Goal: Complete application form

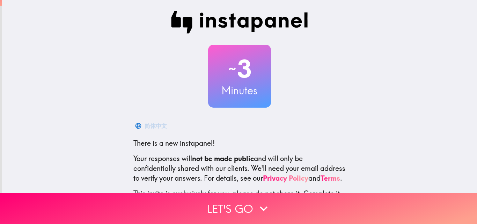
scroll to position [67, 0]
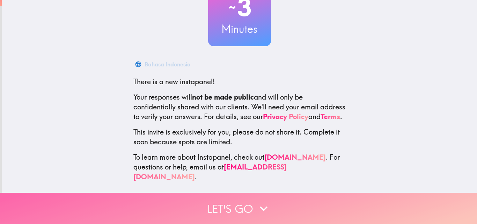
click at [232, 201] on button "Let's go" at bounding box center [238, 208] width 477 height 31
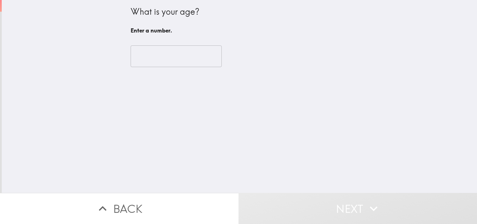
click at [171, 55] on input "number" at bounding box center [176, 56] width 91 height 22
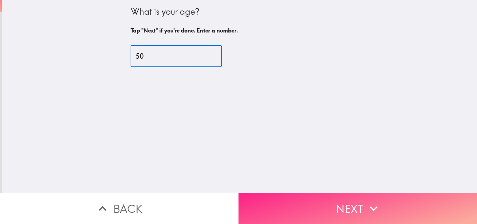
type input "50"
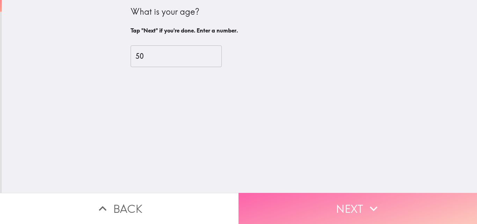
click at [331, 202] on button "Next" at bounding box center [358, 208] width 239 height 31
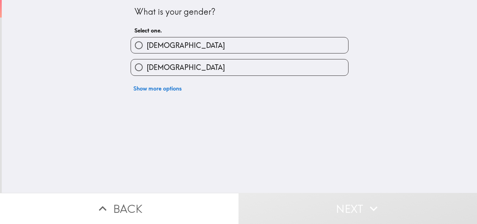
click at [221, 41] on label "[DEMOGRAPHIC_DATA]" at bounding box center [239, 45] width 217 height 16
click at [147, 41] on input "[DEMOGRAPHIC_DATA]" at bounding box center [139, 45] width 16 height 16
radio input "true"
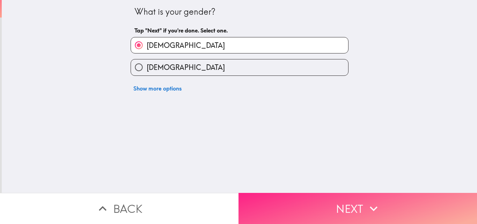
click at [358, 204] on button "Next" at bounding box center [358, 208] width 239 height 31
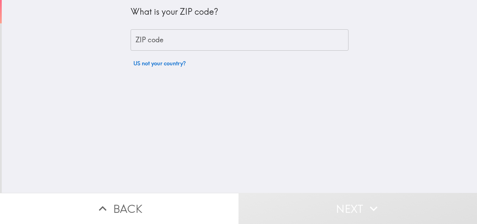
click at [145, 39] on input "ZIP code" at bounding box center [240, 40] width 218 height 22
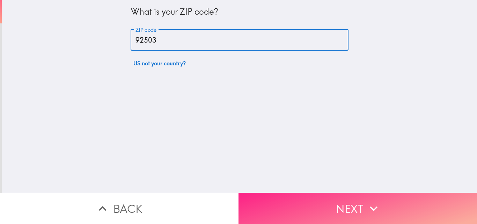
type input "92503"
click at [360, 205] on button "Next" at bounding box center [358, 208] width 239 height 31
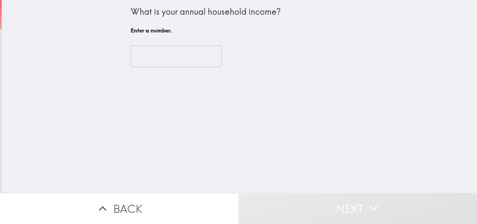
click at [179, 60] on input "number" at bounding box center [176, 56] width 91 height 22
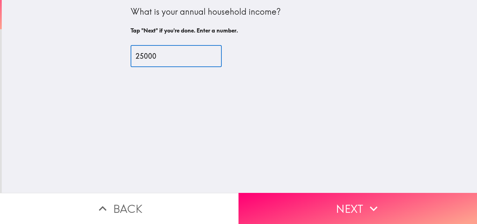
click at [133, 54] on input "25000" at bounding box center [176, 56] width 91 height 22
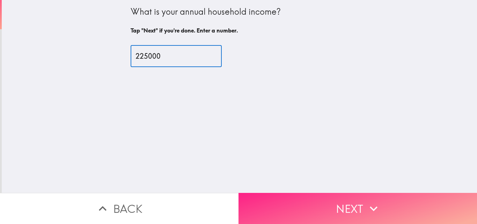
type input "225000"
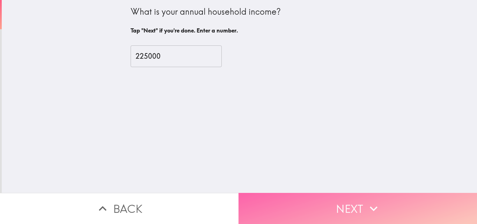
click at [338, 199] on button "Next" at bounding box center [358, 208] width 239 height 31
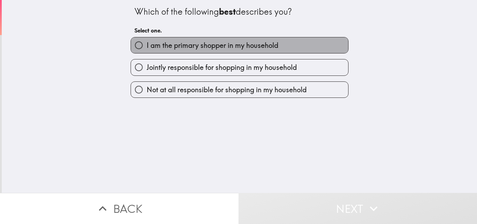
click at [219, 48] on span "I am the primary shopper in my household" at bounding box center [213, 46] width 132 height 10
click at [147, 48] on input "I am the primary shopper in my household" at bounding box center [139, 45] width 16 height 16
radio input "true"
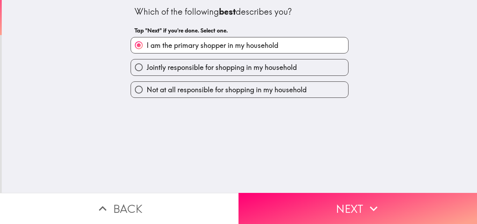
drag, startPoint x: 319, startPoint y: 198, endPoint x: 336, endPoint y: 131, distance: 68.7
click at [320, 193] on button "Next" at bounding box center [358, 208] width 239 height 31
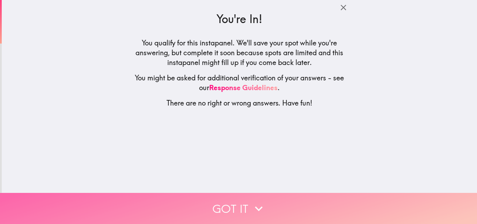
click at [239, 198] on button "Got it" at bounding box center [238, 208] width 477 height 31
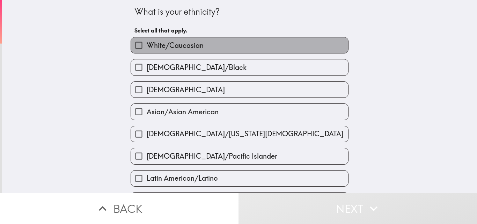
click at [186, 44] on span "White/Caucasian" at bounding box center [175, 46] width 57 height 10
click at [147, 44] on input "White/Caucasian" at bounding box center [139, 45] width 16 height 16
checkbox input "true"
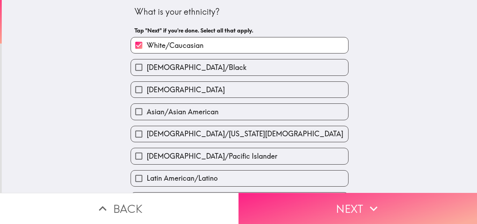
drag, startPoint x: 313, startPoint y: 201, endPoint x: 299, endPoint y: 191, distance: 16.6
click at [310, 200] on button "Next" at bounding box center [358, 208] width 239 height 31
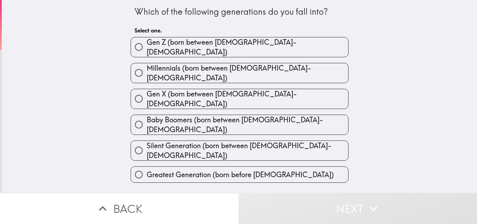
click at [238, 91] on span "Gen X (born between [DEMOGRAPHIC_DATA]-[DEMOGRAPHIC_DATA])" at bounding box center [248, 99] width 202 height 20
click at [147, 91] on input "Gen X (born between [DEMOGRAPHIC_DATA]-[DEMOGRAPHIC_DATA])" at bounding box center [139, 99] width 16 height 16
radio input "true"
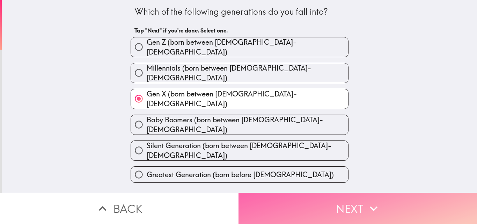
click at [343, 204] on button "Next" at bounding box center [358, 208] width 239 height 31
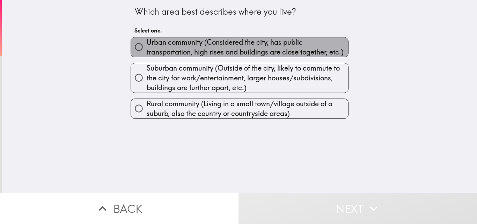
click at [187, 48] on span "Urban community (Considered the city, has public transportation, high rises and…" at bounding box center [248, 47] width 202 height 20
click at [147, 48] on input "Urban community (Considered the city, has public transportation, high rises and…" at bounding box center [139, 47] width 16 height 16
radio input "true"
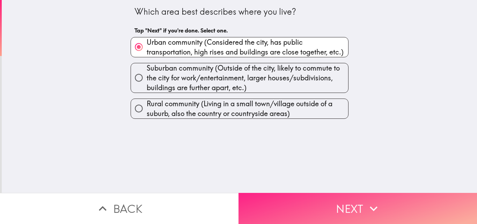
click at [326, 210] on button "Next" at bounding box center [358, 208] width 239 height 31
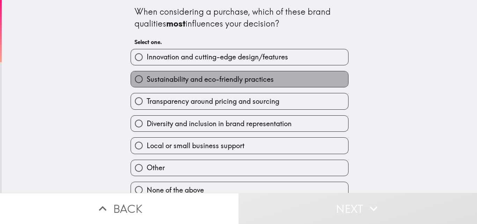
click at [194, 80] on span "Sustainability and eco-friendly practices" at bounding box center [210, 79] width 127 height 10
click at [147, 80] on input "Sustainability and eco-friendly practices" at bounding box center [139, 79] width 16 height 16
radio input "true"
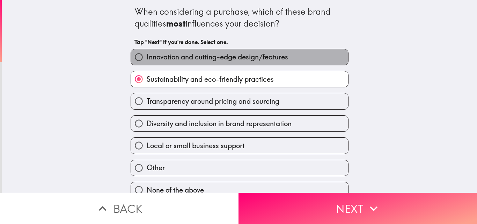
click at [197, 57] on span "Innovation and cutting-edge design/features" at bounding box center [217, 57] width 141 height 10
click at [147, 57] on input "Innovation and cutting-edge design/features" at bounding box center [139, 57] width 16 height 16
radio input "true"
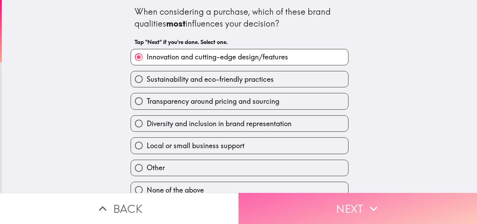
click at [322, 205] on button "Next" at bounding box center [358, 208] width 239 height 31
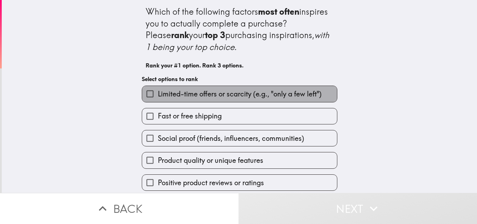
click at [190, 95] on span "Limited-time offers or scarcity (e.g., "only a few left")" at bounding box center [240, 94] width 164 height 10
click at [158, 95] on input "Limited-time offers or scarcity (e.g., "only a few left")" at bounding box center [150, 94] width 16 height 16
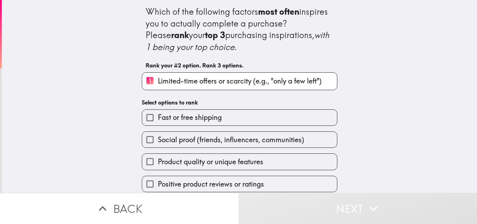
click at [198, 120] on span "Fast or free shipping" at bounding box center [190, 117] width 64 height 10
click at [158, 120] on input "Fast or free shipping" at bounding box center [150, 118] width 16 height 16
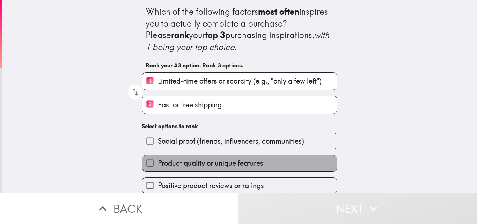
click at [226, 165] on span "Product quality or unique features" at bounding box center [210, 163] width 105 height 10
click at [158, 165] on input "Product quality or unique features" at bounding box center [150, 163] width 16 height 16
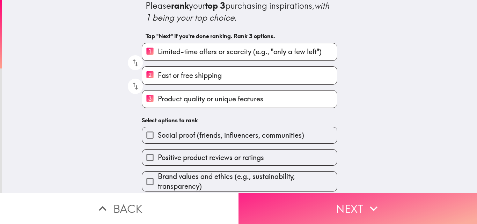
scroll to position [56, 0]
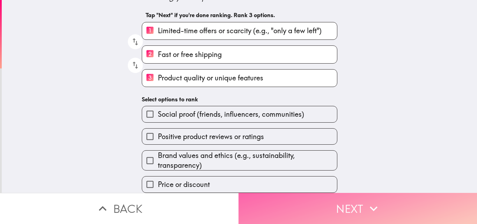
click at [349, 210] on button "Next" at bounding box center [358, 208] width 239 height 31
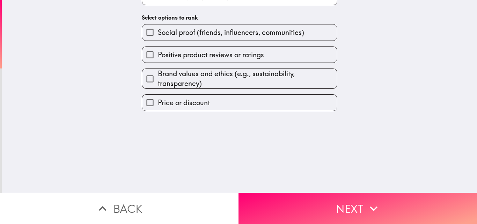
scroll to position [0, 0]
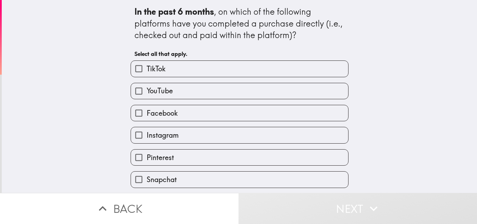
click at [164, 92] on span "YouTube" at bounding box center [160, 91] width 26 height 10
click at [147, 92] on input "YouTube" at bounding box center [139, 91] width 16 height 16
checkbox input "true"
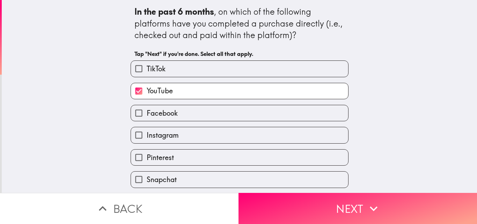
click at [186, 70] on label "TikTok" at bounding box center [239, 69] width 217 height 16
click at [147, 70] on input "TikTok" at bounding box center [139, 69] width 16 height 16
checkbox input "true"
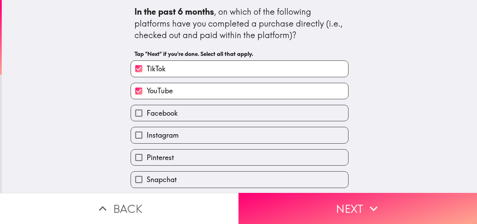
drag, startPoint x: 196, startPoint y: 114, endPoint x: 198, endPoint y: 126, distance: 13.2
click at [196, 115] on label "Facebook" at bounding box center [239, 113] width 217 height 16
click at [147, 115] on input "Facebook" at bounding box center [139, 113] width 16 height 16
checkbox input "true"
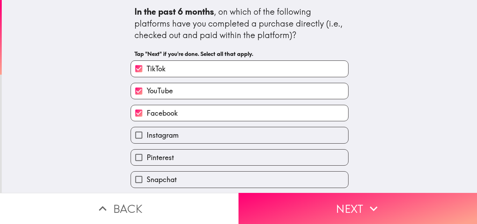
click at [202, 139] on label "Instagram" at bounding box center [239, 135] width 217 height 16
click at [147, 139] on input "Instagram" at bounding box center [139, 135] width 16 height 16
checkbox input "true"
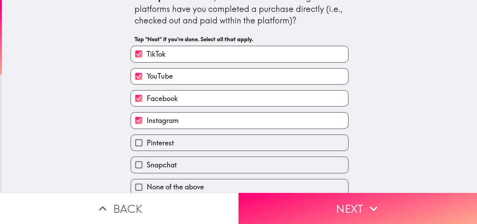
scroll to position [22, 0]
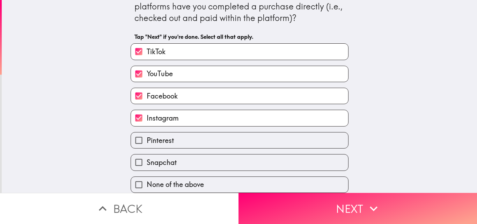
click at [263, 158] on label "Snapchat" at bounding box center [239, 162] width 217 height 16
click at [147, 158] on input "Snapchat" at bounding box center [139, 162] width 16 height 16
checkbox input "true"
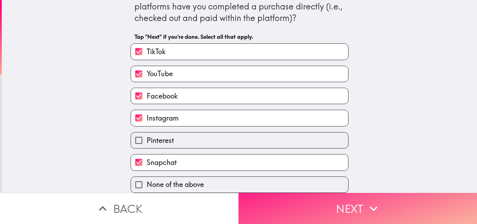
click at [314, 206] on button "Next" at bounding box center [358, 208] width 239 height 31
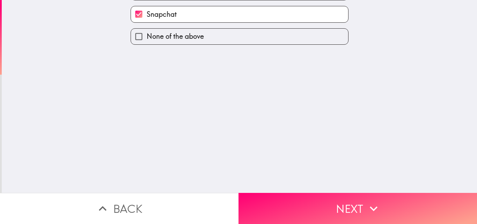
scroll to position [0, 0]
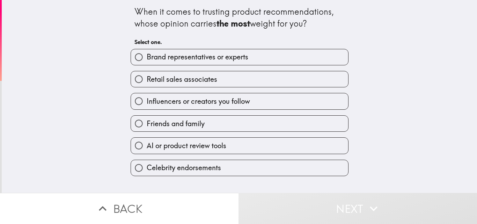
drag, startPoint x: 213, startPoint y: 59, endPoint x: 212, endPoint y: 70, distance: 11.2
click at [213, 60] on span "Brand representatives or experts" at bounding box center [198, 57] width 102 height 10
click at [147, 60] on input "Brand representatives or experts" at bounding box center [139, 57] width 16 height 16
radio input "true"
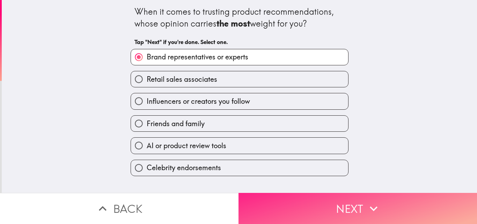
click at [353, 206] on button "Next" at bounding box center [358, 208] width 239 height 31
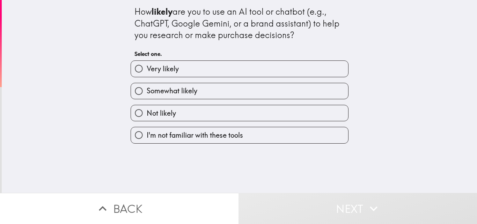
click at [227, 75] on label "Very likely" at bounding box center [239, 69] width 217 height 16
click at [147, 75] on input "Very likely" at bounding box center [139, 69] width 16 height 16
radio input "true"
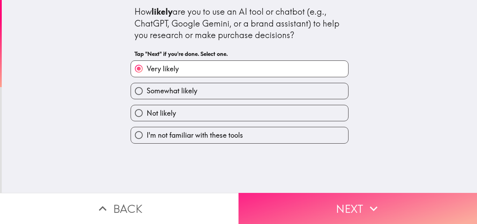
click at [340, 202] on button "Next" at bounding box center [358, 208] width 239 height 31
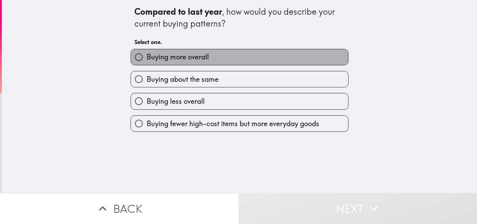
click at [188, 58] on span "Buying more overall" at bounding box center [178, 57] width 62 height 10
click at [147, 58] on input "Buying more overall" at bounding box center [139, 57] width 16 height 16
radio input "true"
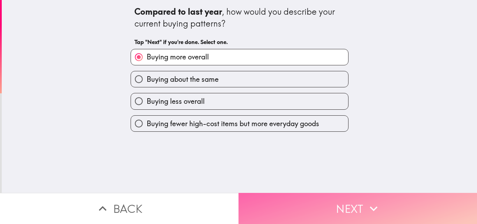
click at [315, 195] on button "Next" at bounding box center [358, 208] width 239 height 31
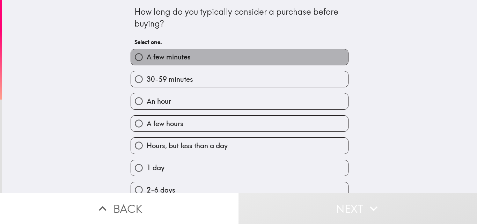
click at [194, 60] on label "A few minutes" at bounding box center [239, 57] width 217 height 16
click at [147, 60] on input "A few minutes" at bounding box center [139, 57] width 16 height 16
radio input "true"
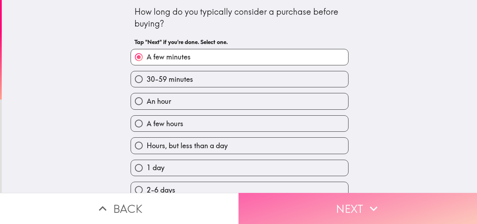
click at [324, 197] on button "Next" at bounding box center [358, 208] width 239 height 31
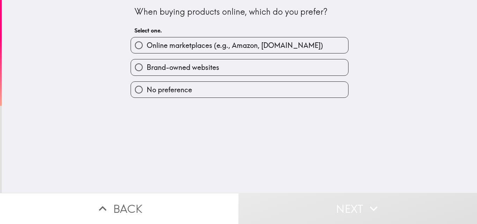
click at [209, 50] on label "Online marketplaces (e.g., Amazon, [DOMAIN_NAME])" at bounding box center [239, 45] width 217 height 16
click at [147, 50] on input "Online marketplaces (e.g., Amazon, [DOMAIN_NAME])" at bounding box center [139, 45] width 16 height 16
radio input "true"
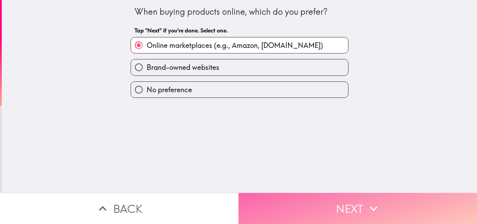
drag, startPoint x: 349, startPoint y: 201, endPoint x: 340, endPoint y: 193, distance: 11.9
click at [349, 201] on button "Next" at bounding box center [358, 208] width 239 height 31
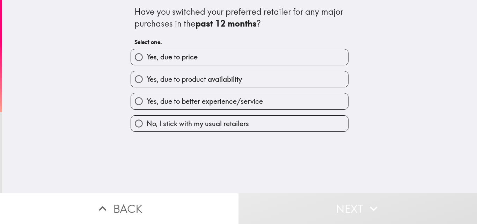
click at [211, 60] on label "Yes, due to price" at bounding box center [239, 57] width 217 height 16
click at [147, 60] on input "Yes, due to price" at bounding box center [139, 57] width 16 height 16
radio input "true"
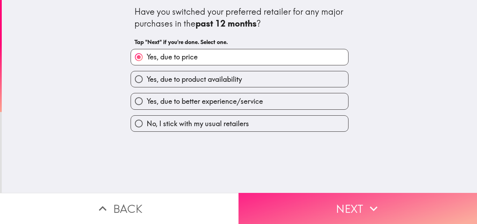
click at [326, 200] on button "Next" at bounding box center [358, 208] width 239 height 31
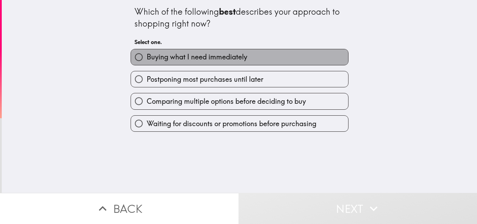
click at [196, 53] on span "Buying what I need immediately" at bounding box center [197, 57] width 101 height 10
click at [147, 53] on input "Buying what I need immediately" at bounding box center [139, 57] width 16 height 16
radio input "true"
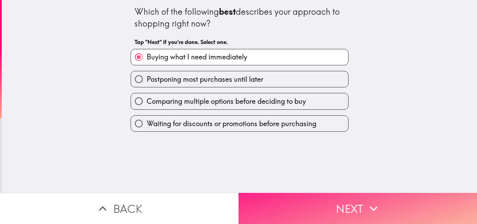
click at [351, 210] on button "Next" at bounding box center [358, 208] width 239 height 31
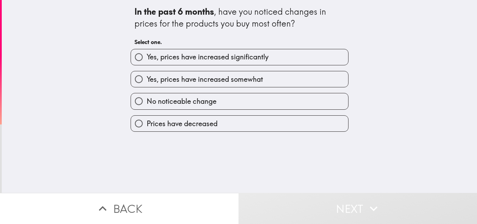
click at [222, 65] on div "Yes, prices have increased significantly" at bounding box center [240, 57] width 218 height 16
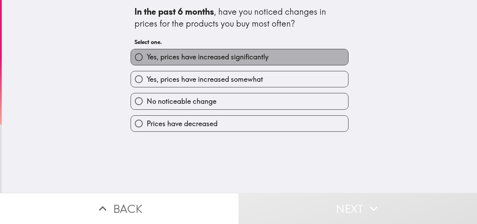
click at [261, 56] on span "Yes, prices have increased significantly" at bounding box center [208, 57] width 122 height 10
click at [147, 56] on input "Yes, prices have increased significantly" at bounding box center [139, 57] width 16 height 16
radio input "true"
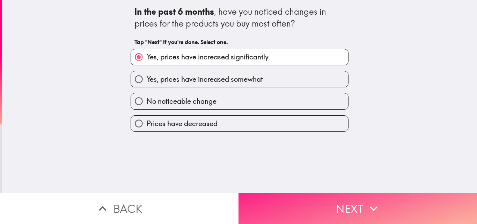
click at [332, 204] on button "Next" at bounding box center [358, 208] width 239 height 31
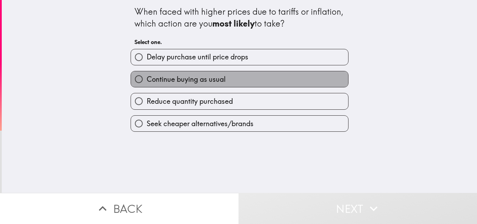
drag, startPoint x: 230, startPoint y: 78, endPoint x: 260, endPoint y: 111, distance: 45.3
click at [230, 78] on label "Continue buying as usual" at bounding box center [239, 79] width 217 height 16
click at [147, 78] on input "Continue buying as usual" at bounding box center [139, 79] width 16 height 16
radio input "true"
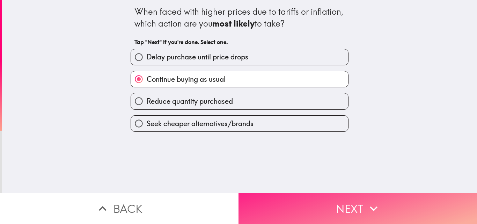
click at [361, 193] on button "Next" at bounding box center [358, 208] width 239 height 31
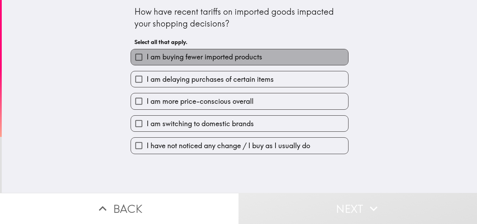
drag, startPoint x: 213, startPoint y: 54, endPoint x: 225, endPoint y: 80, distance: 28.9
click at [213, 56] on span "I am buying fewer imported products" at bounding box center [205, 57] width 116 height 10
click at [147, 56] on input "I am buying fewer imported products" at bounding box center [139, 57] width 16 height 16
checkbox input "true"
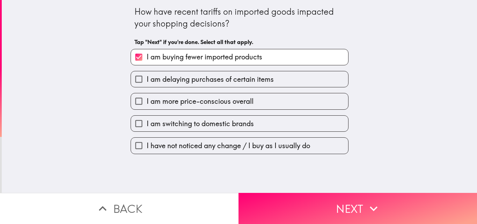
drag, startPoint x: 232, startPoint y: 88, endPoint x: 236, endPoint y: 99, distance: 11.5
click at [232, 87] on div "I am buying fewer imported products I am delaying purchases of certain items I …" at bounding box center [237, 98] width 224 height 111
click at [243, 101] on span "I am more price-conscious overall" at bounding box center [200, 101] width 107 height 10
click at [147, 101] on input "I am more price-conscious overall" at bounding box center [139, 101] width 16 height 16
checkbox input "true"
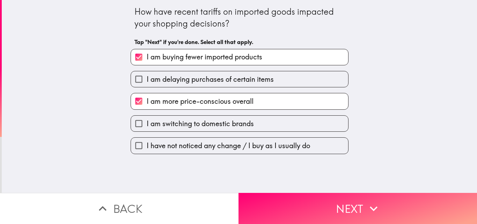
click at [247, 77] on span "I am delaying purchases of certain items" at bounding box center [210, 79] width 127 height 10
click at [147, 77] on input "I am delaying purchases of certain items" at bounding box center [139, 79] width 16 height 16
checkbox input "true"
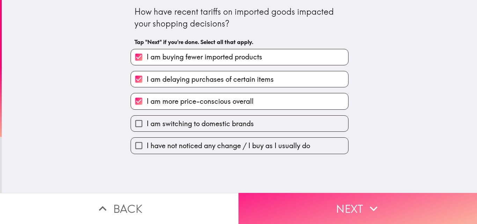
click at [355, 204] on button "Next" at bounding box center [358, 208] width 239 height 31
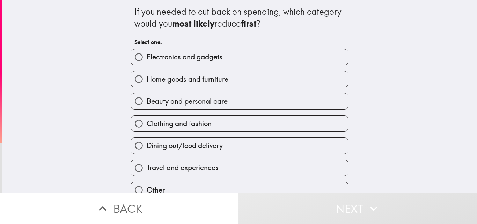
drag, startPoint x: 226, startPoint y: 65, endPoint x: 231, endPoint y: 75, distance: 10.5
click at [226, 66] on div "Home goods and furniture" at bounding box center [237, 76] width 224 height 22
click at [220, 61] on label "Electronics and gadgets" at bounding box center [239, 57] width 217 height 16
click at [147, 61] on input "Electronics and gadgets" at bounding box center [139, 57] width 16 height 16
radio input "true"
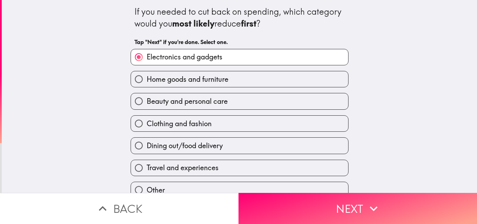
scroll to position [33, 0]
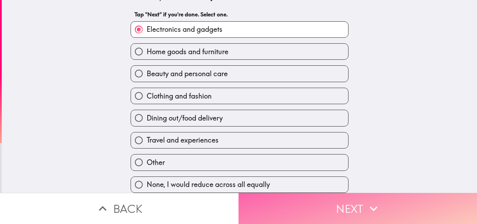
click at [366, 202] on icon "button" at bounding box center [373, 208] width 15 height 15
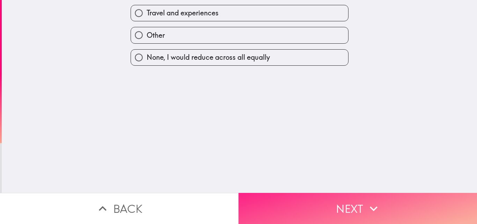
scroll to position [0, 0]
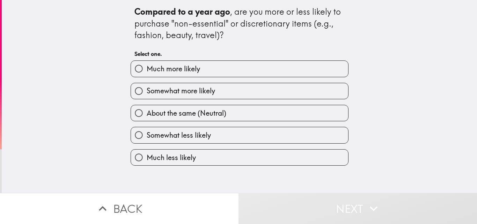
click at [231, 72] on label "Much more likely" at bounding box center [239, 69] width 217 height 16
click at [147, 72] on input "Much more likely" at bounding box center [139, 69] width 16 height 16
radio input "true"
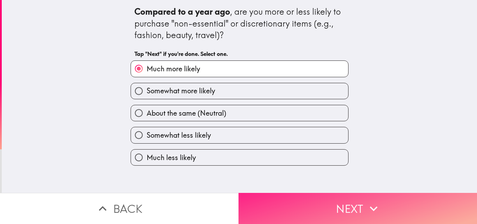
click at [366, 201] on icon "button" at bounding box center [373, 208] width 15 height 15
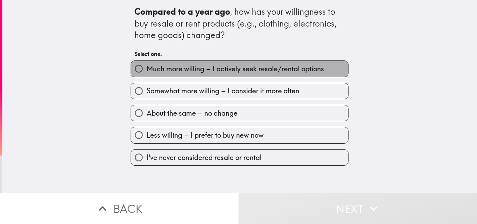
click at [223, 72] on span "Much more willing – I actively seek resale/rental options" at bounding box center [235, 69] width 177 height 10
click at [147, 72] on input "Much more willing – I actively seek resale/rental options" at bounding box center [139, 69] width 16 height 16
radio input "true"
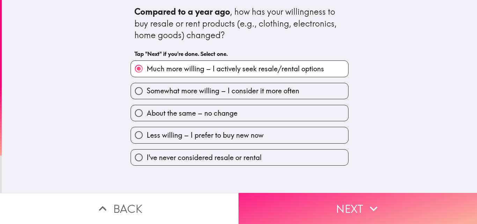
click at [332, 199] on button "Next" at bounding box center [358, 208] width 239 height 31
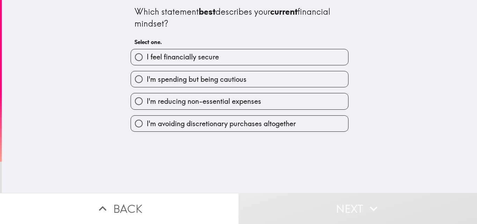
click at [226, 61] on label "I feel financially secure" at bounding box center [239, 57] width 217 height 16
click at [147, 61] on input "I feel financially secure" at bounding box center [139, 57] width 16 height 16
radio input "true"
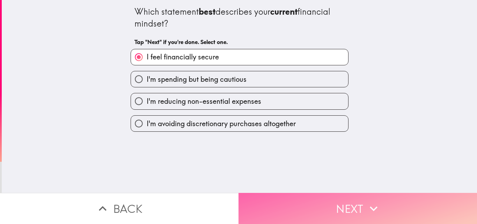
click at [355, 205] on button "Next" at bounding box center [358, 208] width 239 height 31
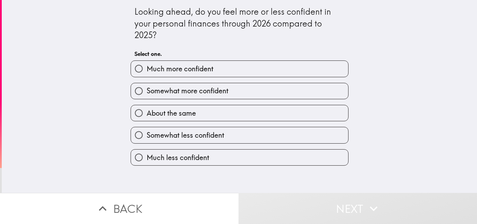
click at [242, 72] on label "Much more confident" at bounding box center [239, 69] width 217 height 16
click at [147, 72] on input "Much more confident" at bounding box center [139, 69] width 16 height 16
radio input "true"
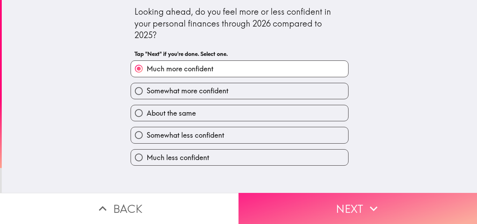
click at [333, 201] on button "Next" at bounding box center [358, 208] width 239 height 31
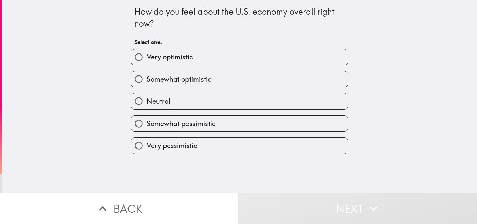
click at [230, 59] on label "Very optimistic" at bounding box center [239, 57] width 217 height 16
click at [147, 59] on input "Very optimistic" at bounding box center [139, 57] width 16 height 16
radio input "true"
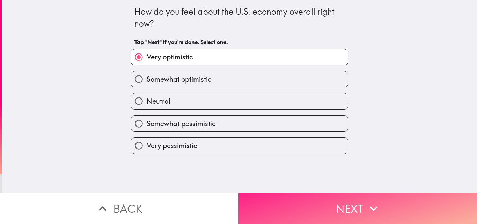
click at [352, 209] on button "Next" at bounding box center [358, 208] width 239 height 31
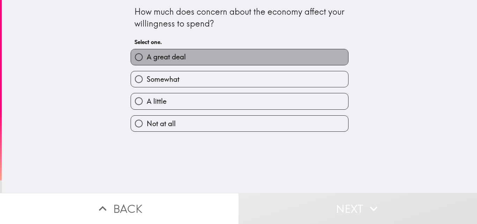
click at [209, 60] on label "A great deal" at bounding box center [239, 57] width 217 height 16
click at [147, 60] on input "A great deal" at bounding box center [139, 57] width 16 height 16
radio input "true"
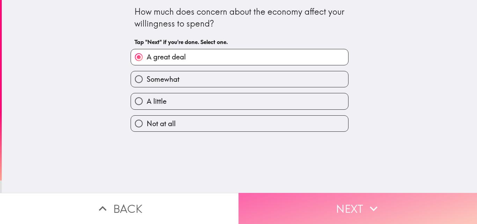
click at [344, 203] on button "Next" at bounding box center [358, 208] width 239 height 31
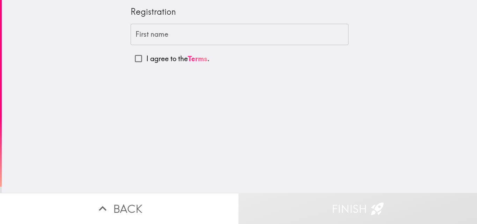
click at [155, 39] on input "First name" at bounding box center [240, 35] width 218 height 22
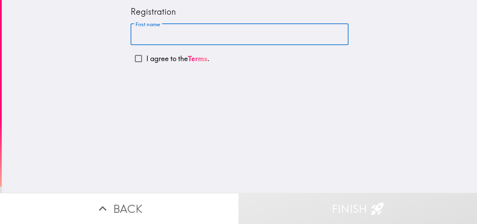
click at [131, 56] on input "I agree to the Terms ." at bounding box center [139, 59] width 16 height 16
checkbox input "true"
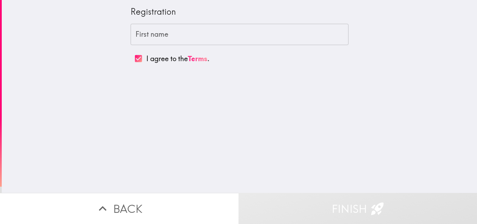
click at [155, 37] on input "First name" at bounding box center [240, 35] width 218 height 22
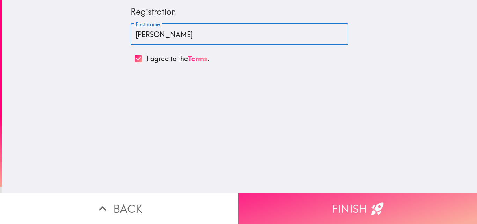
type input "[PERSON_NAME]"
click at [350, 196] on button "Finish" at bounding box center [358, 208] width 239 height 31
